Goal: Navigation & Orientation: Go to known website

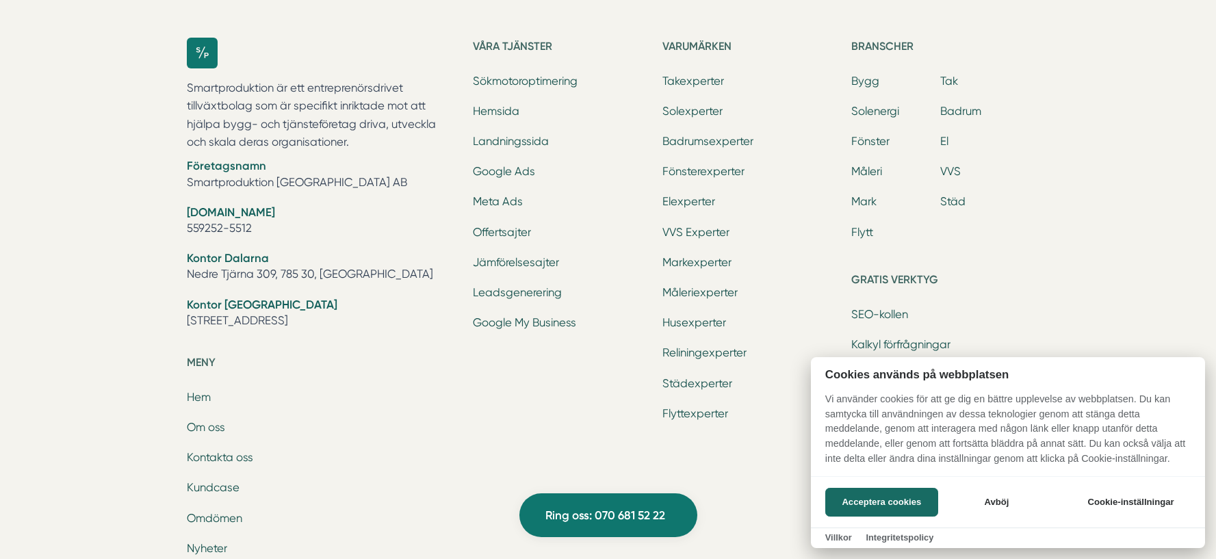
scroll to position [4334, 0]
click at [694, 86] on div at bounding box center [608, 279] width 1216 height 559
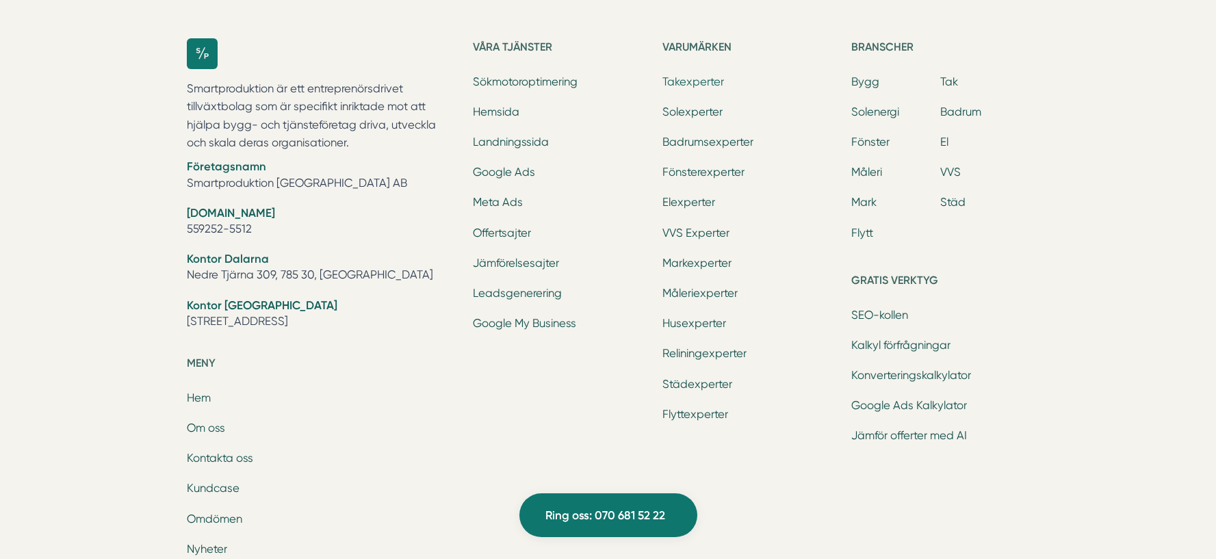
click at [689, 83] on link "Takexperter" at bounding box center [693, 81] width 62 height 13
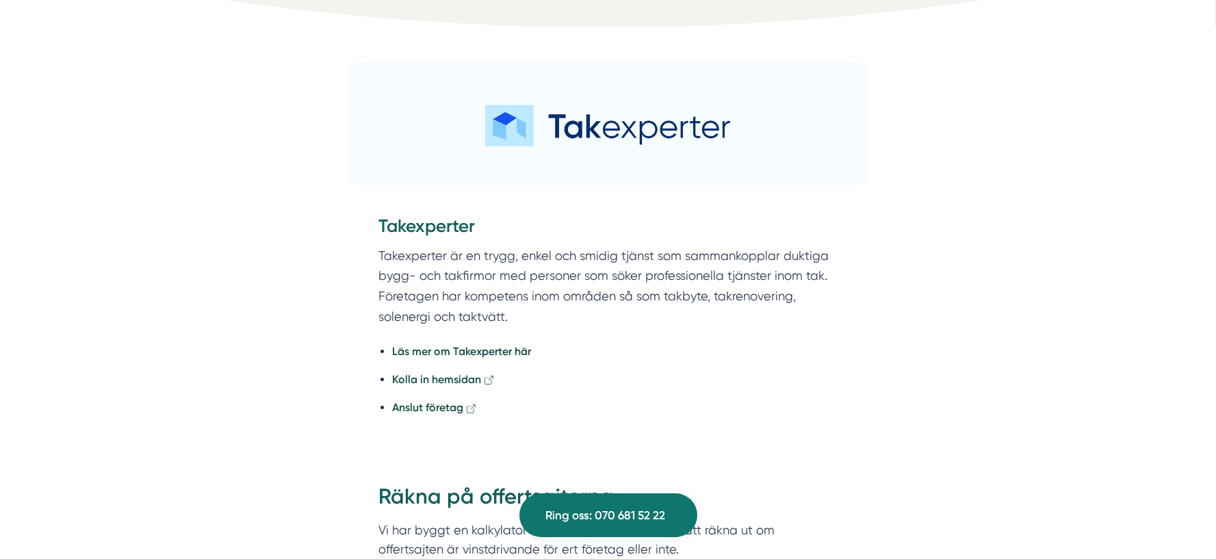
scroll to position [475, 0]
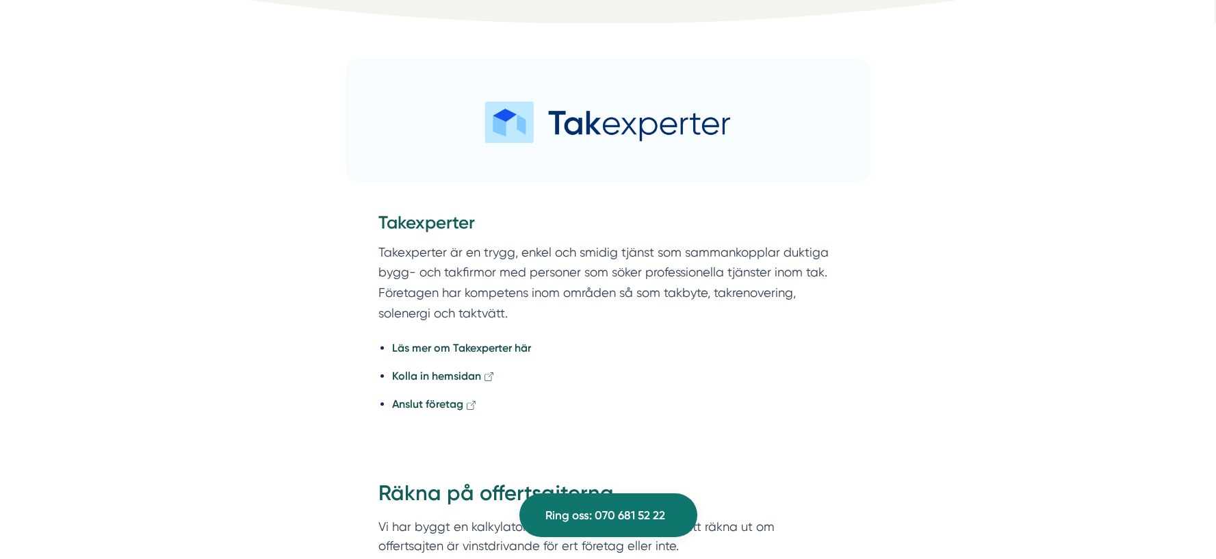
click at [490, 378] on icon at bounding box center [489, 376] width 10 height 10
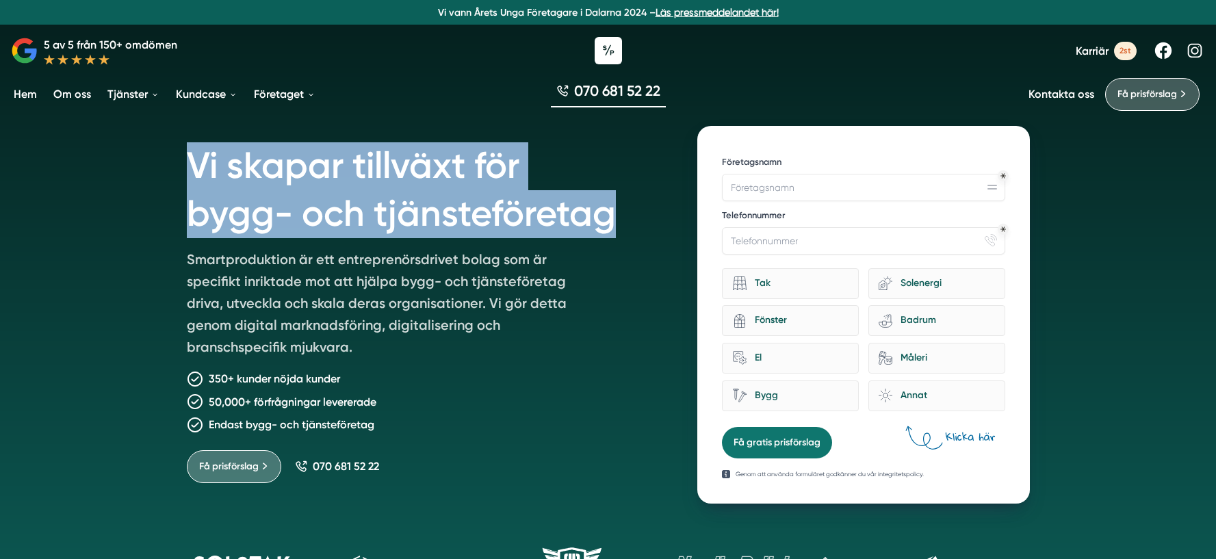
drag, startPoint x: 190, startPoint y: 166, endPoint x: 612, endPoint y: 222, distance: 425.0
click at [612, 222] on h1 "Vi skapar tillväxt för bygg- och tjänsteföretag" at bounding box center [426, 187] width 478 height 122
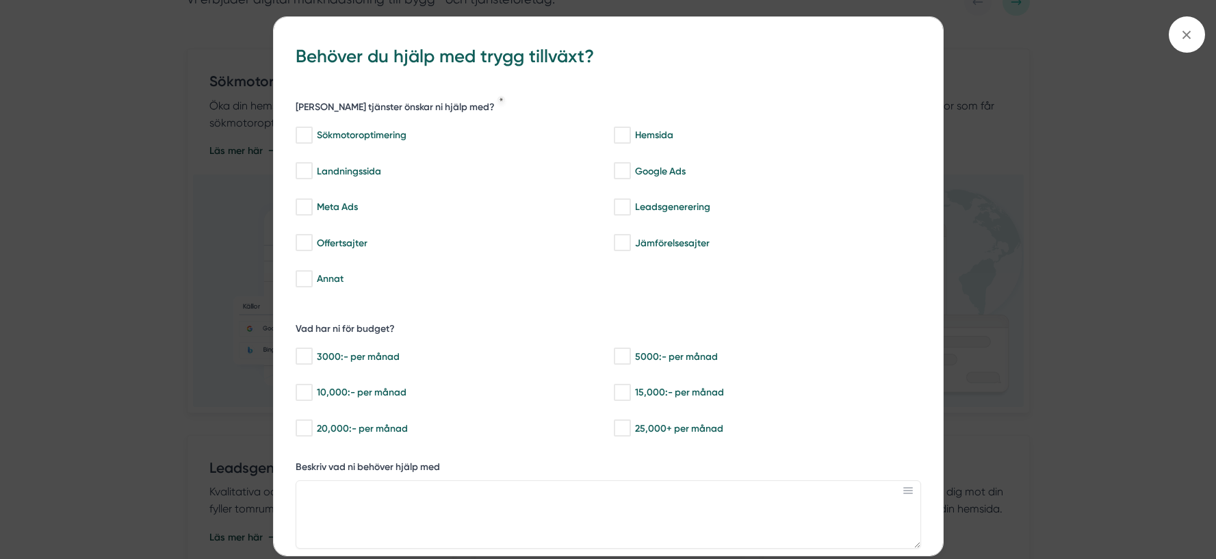
scroll to position [823, 0]
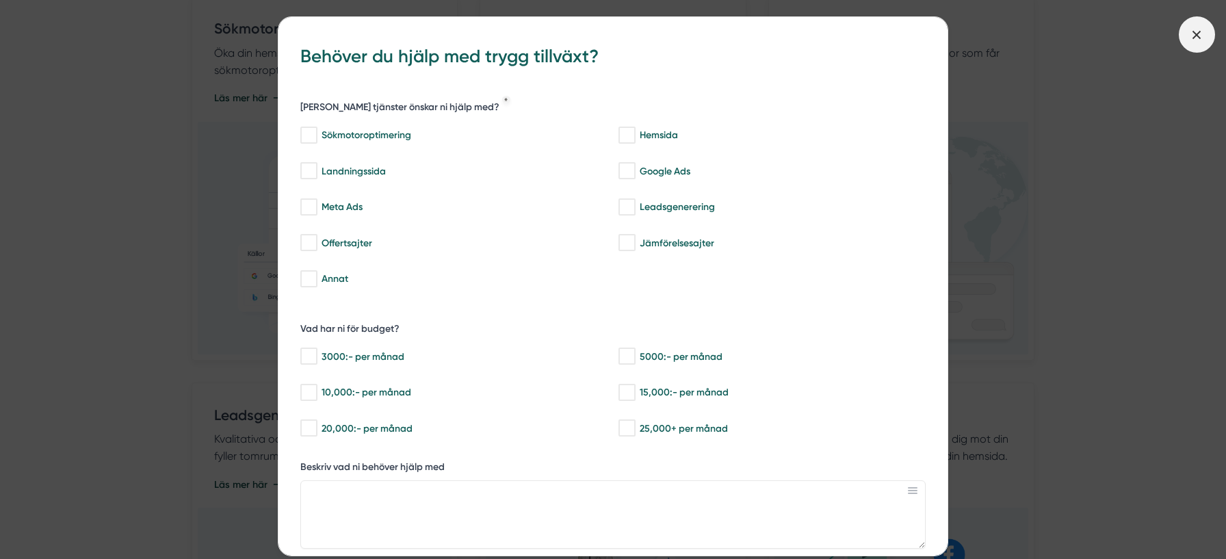
click at [1188, 44] on span at bounding box center [1197, 34] width 36 height 36
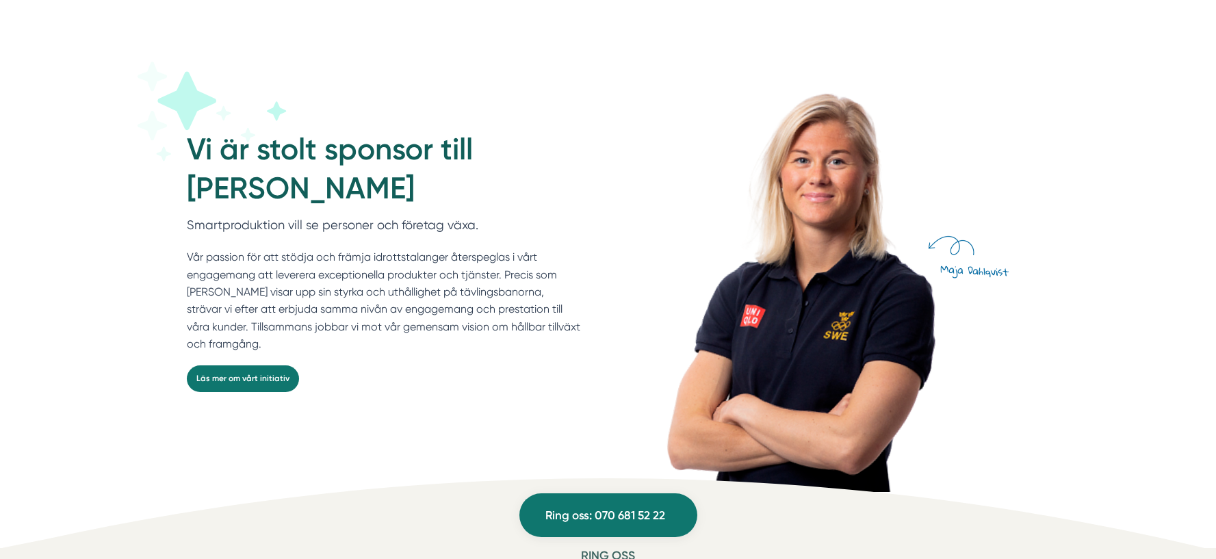
scroll to position [3671, 0]
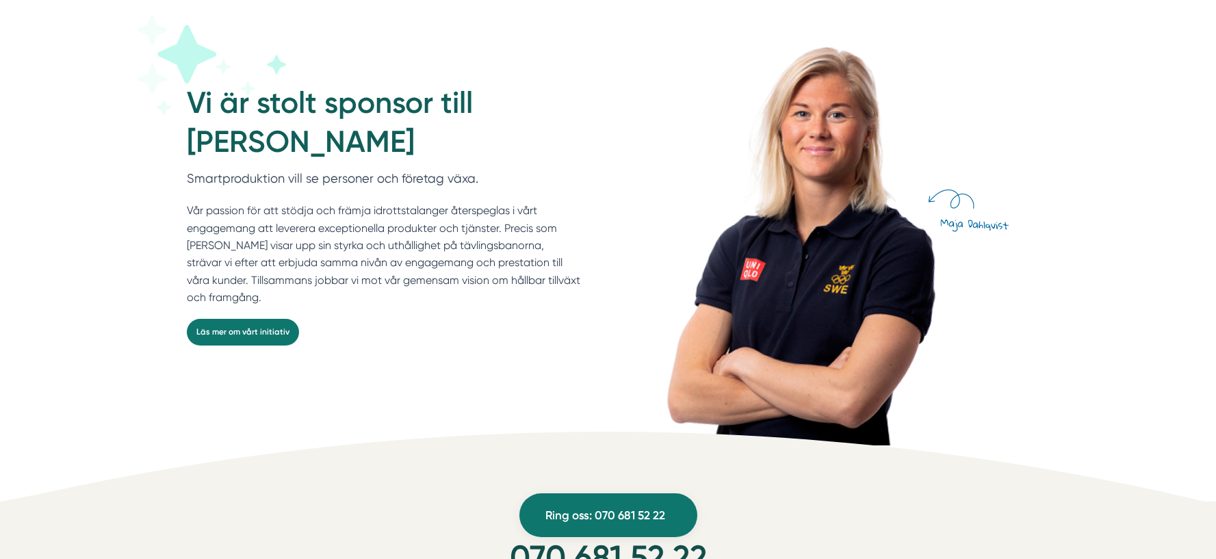
click at [263, 131] on icon at bounding box center [212, 77] width 161 height 124
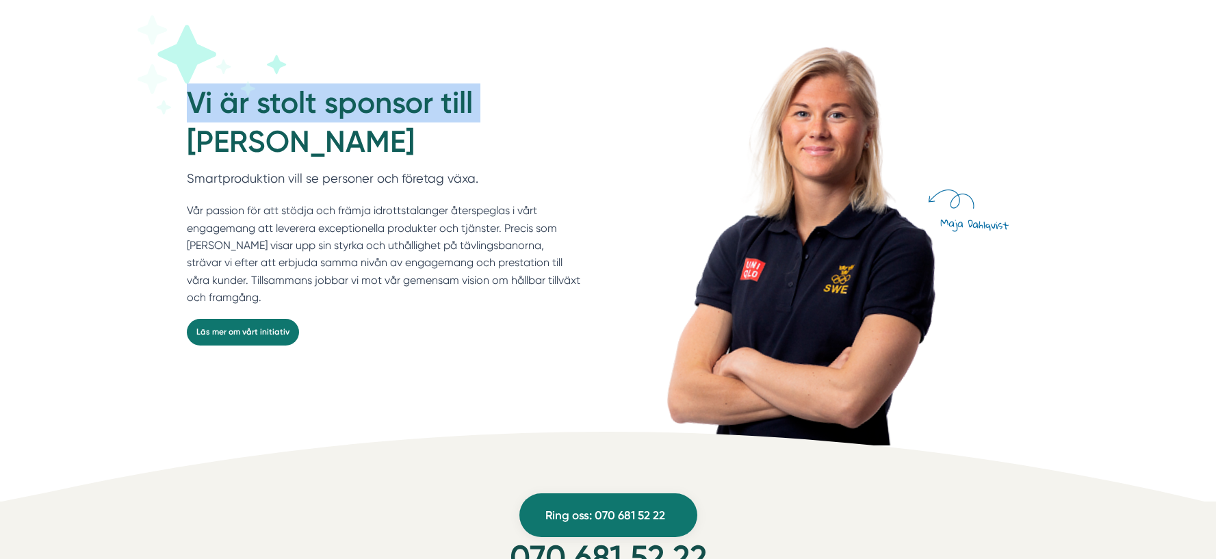
click at [263, 131] on icon at bounding box center [212, 77] width 161 height 124
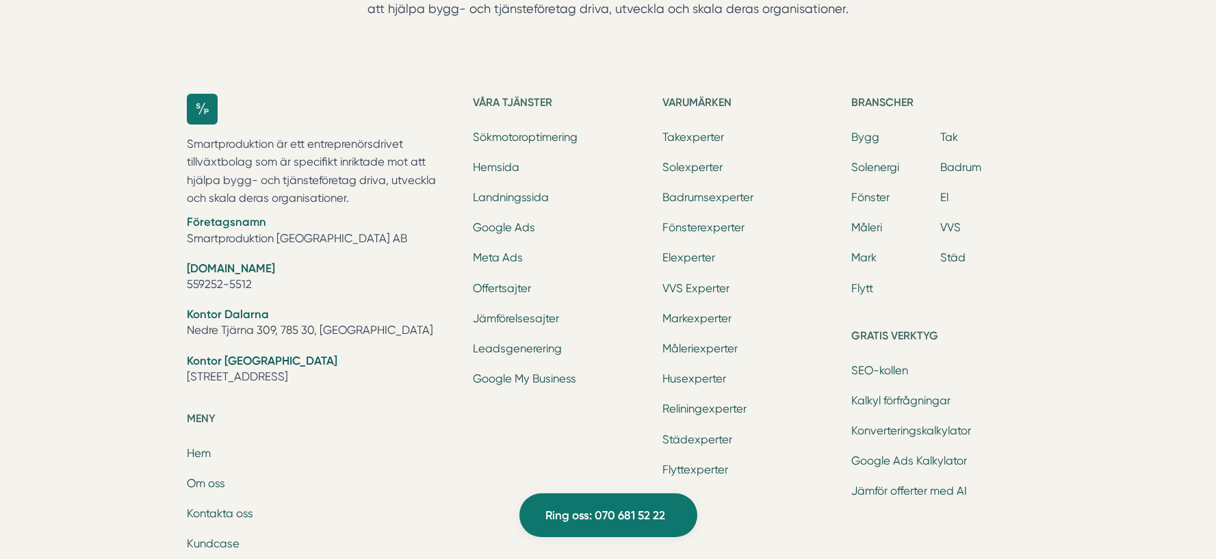
scroll to position [4288, 0]
